Goal: Browse casually

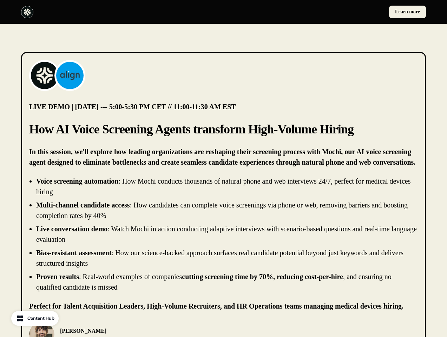
click at [223, 12] on div "Learn more" at bounding box center [223, 12] width 447 height 24
click at [121, 12] on div at bounding box center [121, 12] width 200 height 12
click at [326, 12] on div "Learn more" at bounding box center [326, 12] width 200 height 13
click at [45, 75] on img at bounding box center [45, 75] width 28 height 28
click at [70, 75] on img at bounding box center [70, 75] width 28 height 28
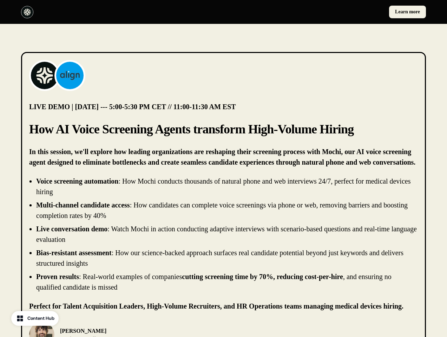
click at [223, 234] on li "Live conversation demo : Watch Mochi in action conducting adaptive interviews w…" at bounding box center [227, 234] width 382 height 21
click at [223, 329] on div "[PERSON_NAME] Chief Product Officer, [PERSON_NAME]" at bounding box center [223, 334] width 389 height 25
click at [124, 329] on div "[PERSON_NAME] Chief Product Officer, [PERSON_NAME]" at bounding box center [124, 334] width 190 height 25
click at [42, 329] on img at bounding box center [41, 334] width 25 height 25
click at [91, 332] on p "[PERSON_NAME]" at bounding box center [102, 331] width 84 height 8
